Goal: Transaction & Acquisition: Purchase product/service

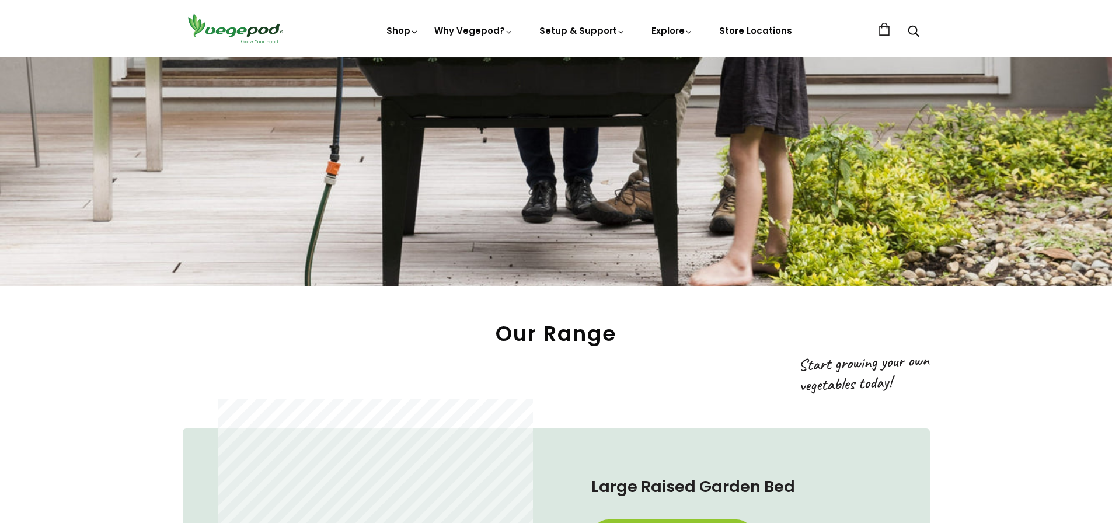
scroll to position [467, 0]
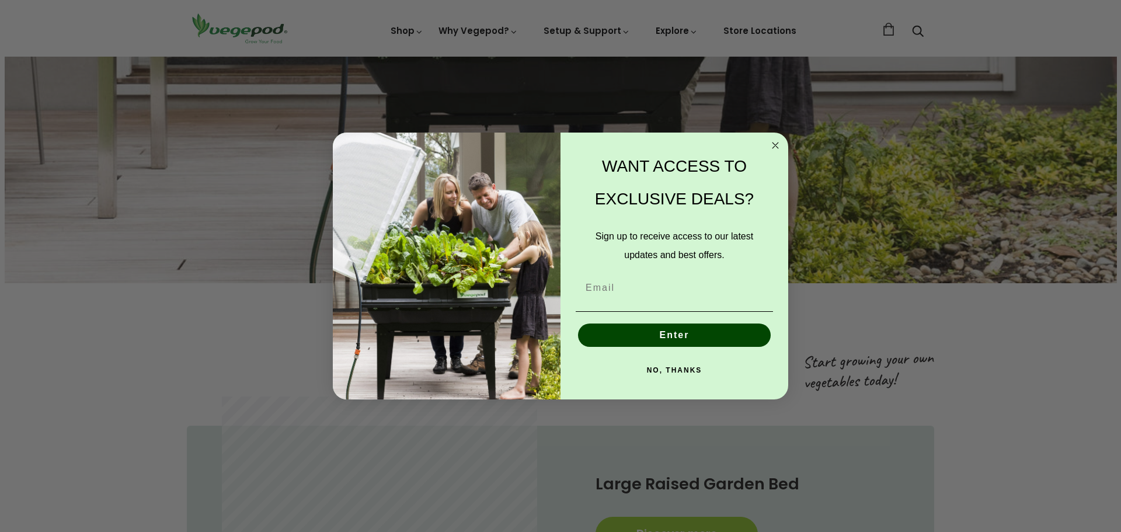
click at [775, 142] on circle "Close dialog" at bounding box center [775, 145] width 13 height 13
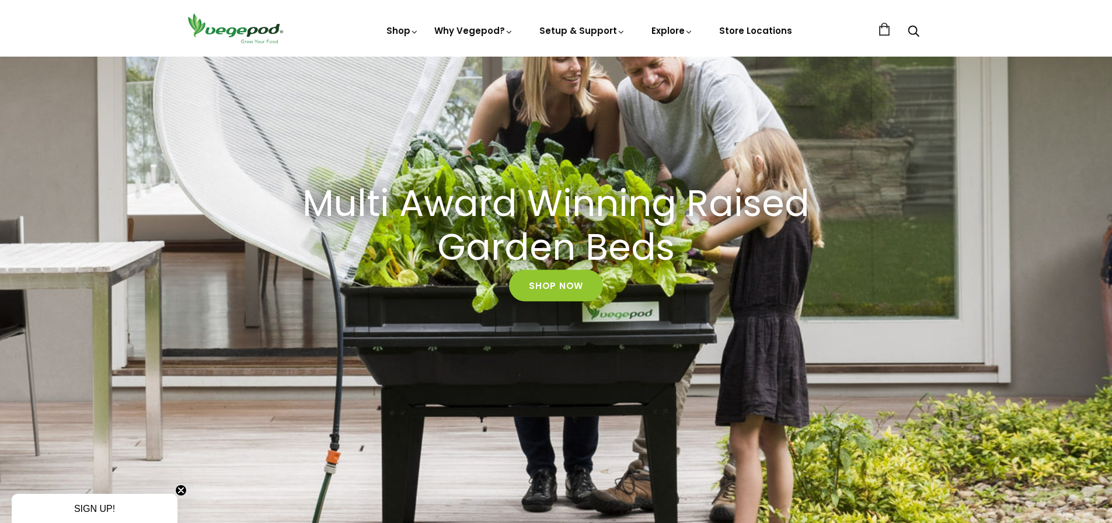
scroll to position [0, 0]
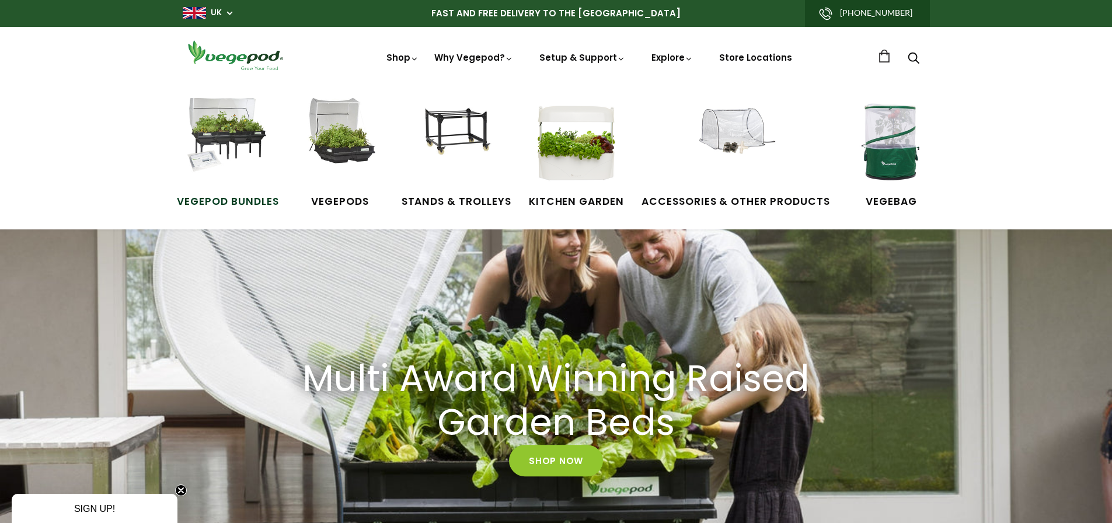
click at [241, 122] on img at bounding box center [228, 142] width 88 height 88
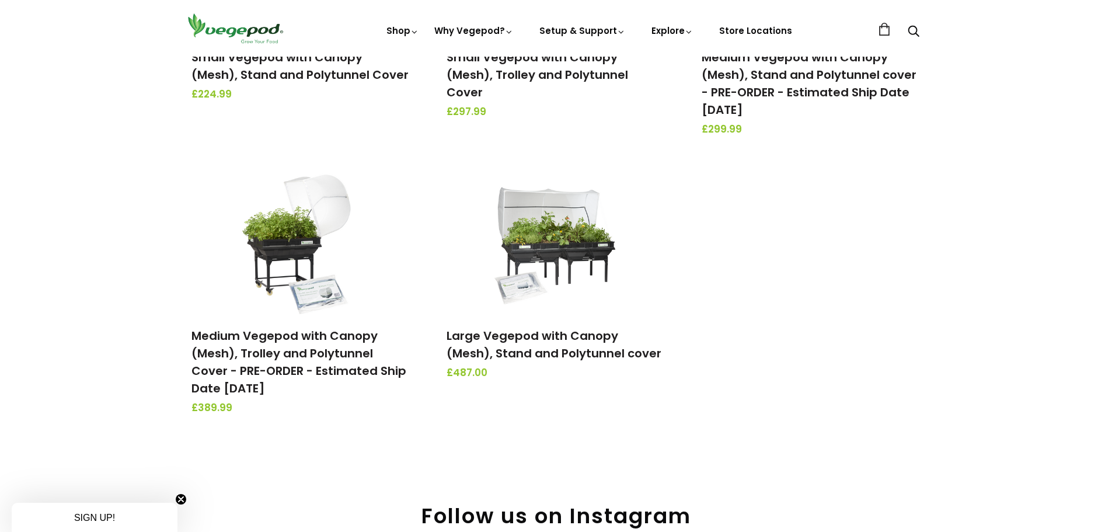
scroll to position [350, 0]
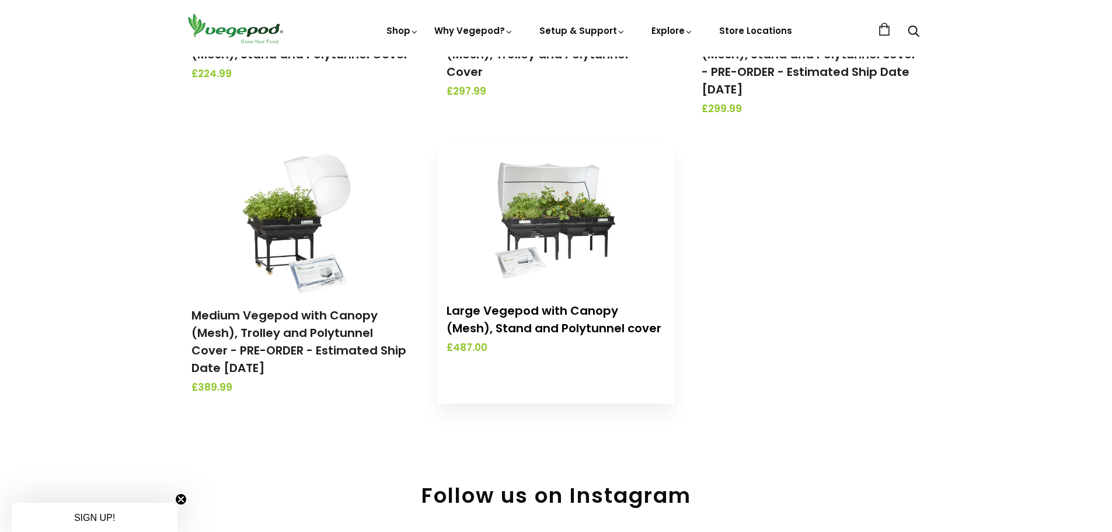
click at [561, 319] on link "Large Vegepod with Canopy (Mesh), Stand and Polytunnel cover" at bounding box center [554, 319] width 215 height 34
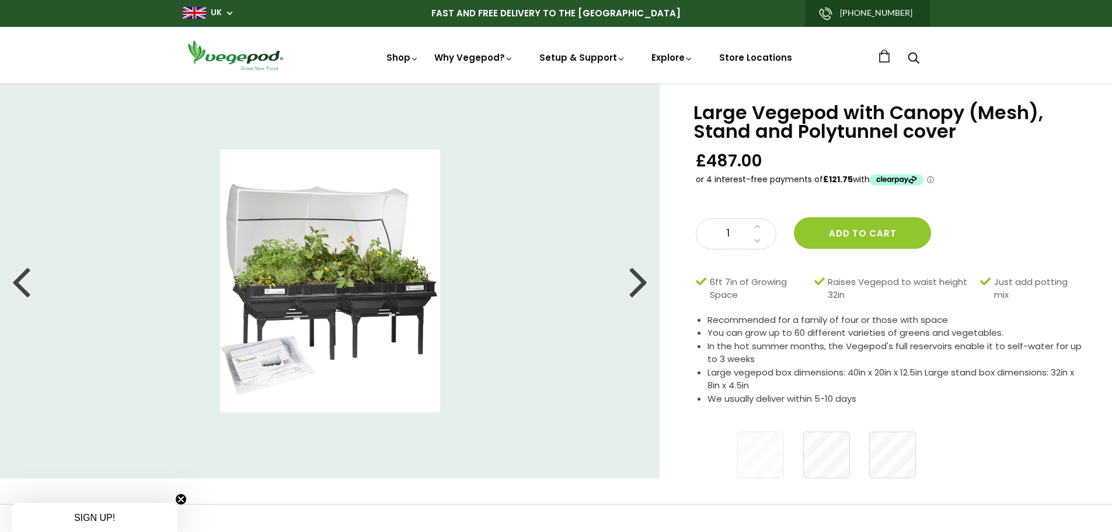
click at [376, 294] on img at bounding box center [330, 280] width 221 height 263
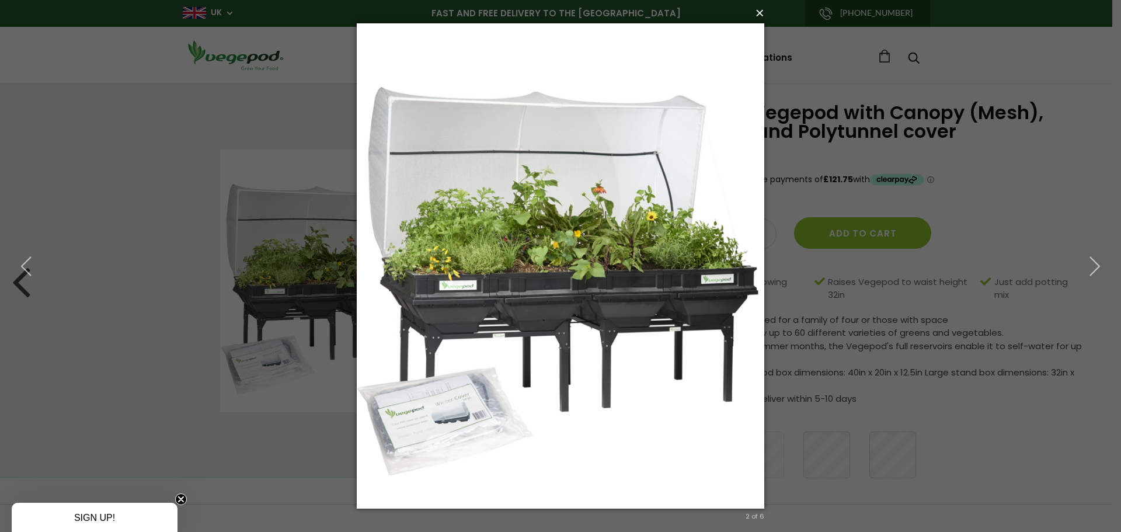
click at [760, 15] on button "×" at bounding box center [563, 13] width 407 height 26
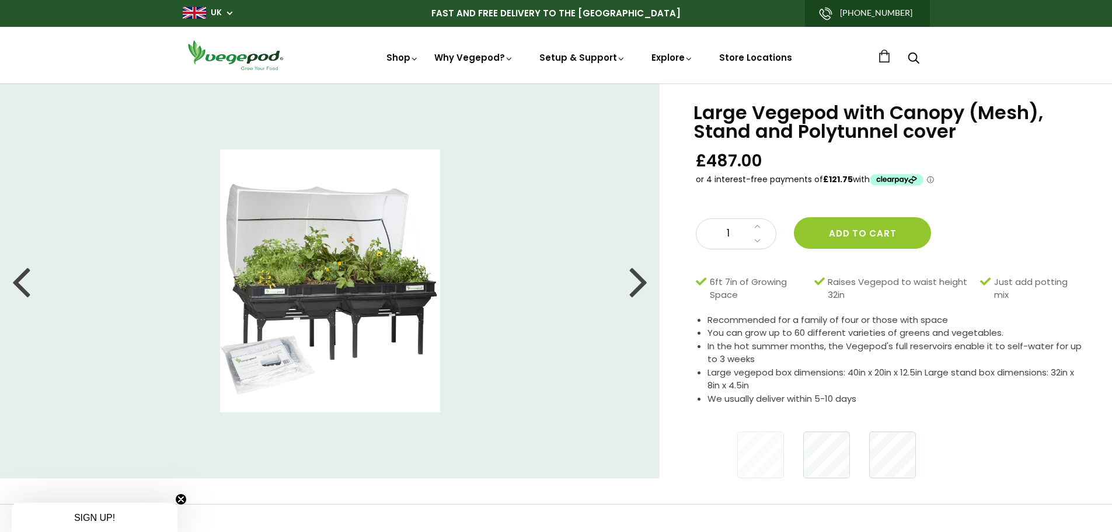
click at [362, 267] on img at bounding box center [330, 280] width 221 height 263
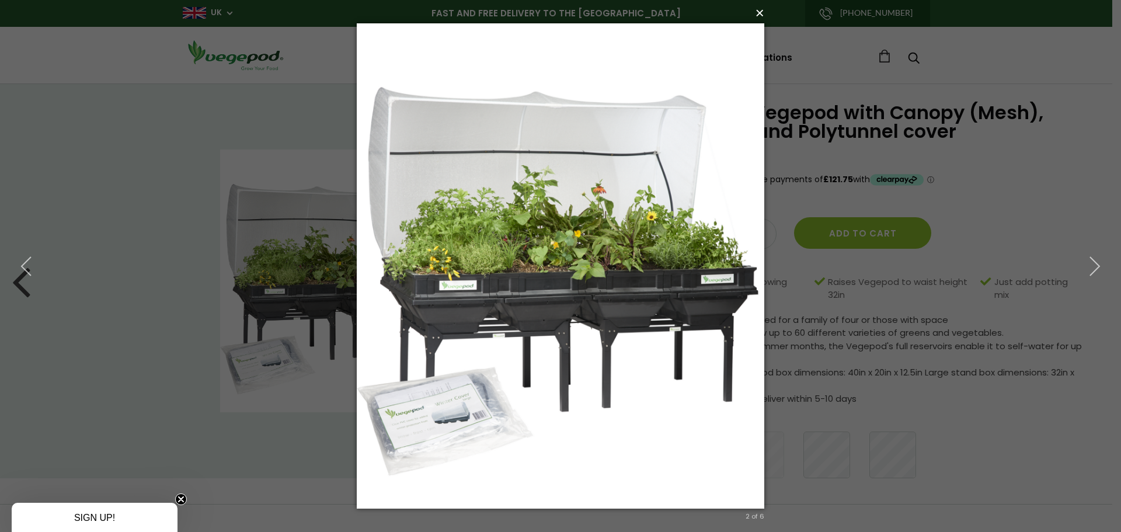
click at [759, 13] on button "×" at bounding box center [563, 13] width 407 height 26
